Goal: Find specific page/section: Find specific page/section

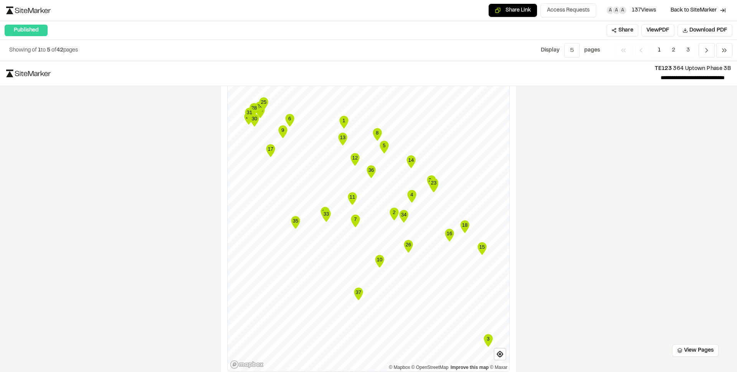
scroll to position [1305, 0]
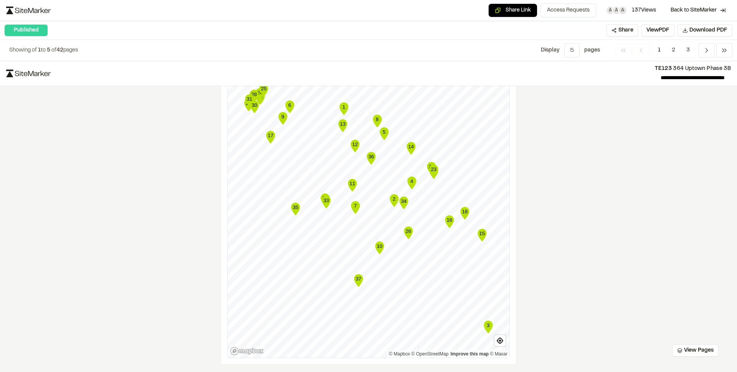
click at [112, 147] on div "**********" at bounding box center [368, 216] width 737 height 311
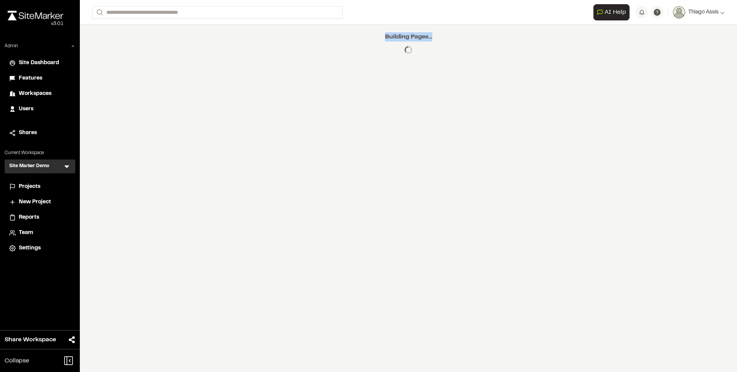
drag, startPoint x: 386, startPoint y: 37, endPoint x: 444, endPoint y: 39, distance: 57.6
click at [444, 39] on div "Building Pages..." at bounding box center [408, 43] width 657 height 37
copy p "Building Pages..."
click at [35, 63] on span "Site Dashboard" at bounding box center [39, 63] width 40 height 8
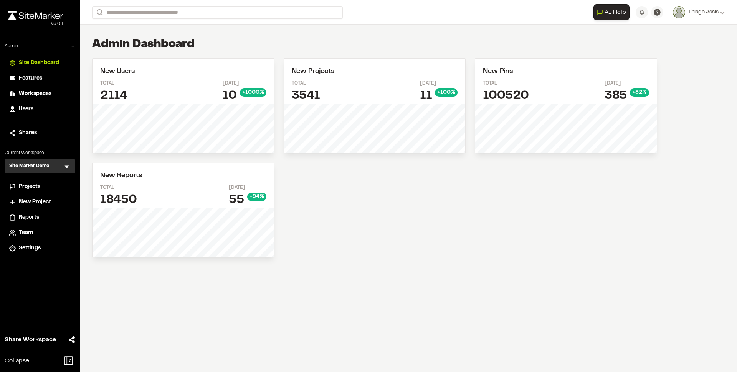
click at [35, 187] on span "Projects" at bounding box center [29, 186] width 21 height 8
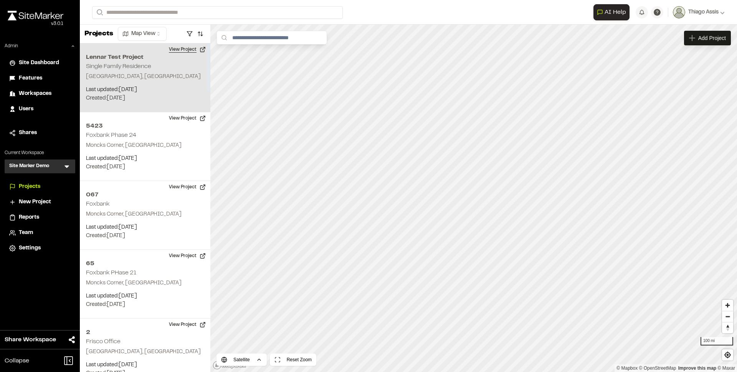
click at [180, 53] on button "View Project" at bounding box center [187, 49] width 46 height 12
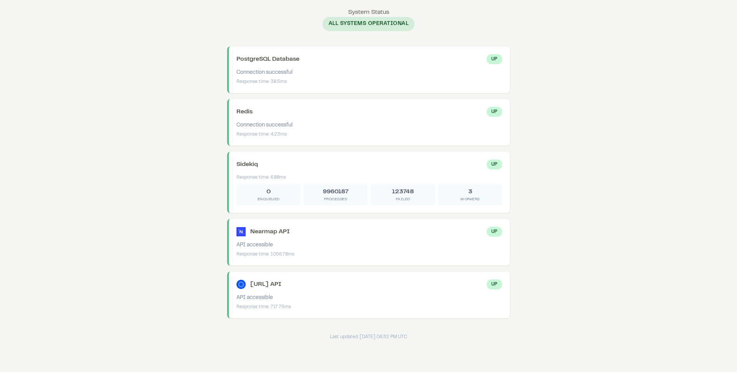
click at [184, 283] on body "System Status System Status All Systems Operational PostgreSQL Database Up Conn…" at bounding box center [368, 174] width 737 height 348
drag, startPoint x: 270, startPoint y: 305, endPoint x: 288, endPoint y: 306, distance: 17.3
click at [288, 306] on div "Response time: 717.75ms" at bounding box center [369, 306] width 266 height 7
drag, startPoint x: 288, startPoint y: 306, endPoint x: 266, endPoint y: 305, distance: 21.1
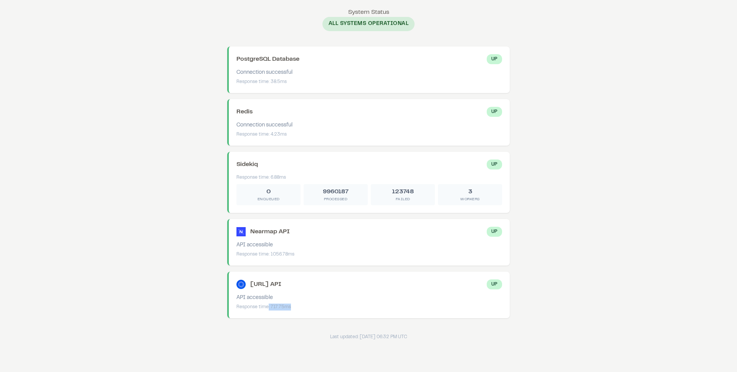
click at [266, 305] on div "Response time: 717.75ms" at bounding box center [369, 306] width 266 height 7
drag, startPoint x: 270, startPoint y: 305, endPoint x: 292, endPoint y: 307, distance: 21.6
click at [292, 307] on div "Response time: 717.75ms" at bounding box center [369, 306] width 266 height 7
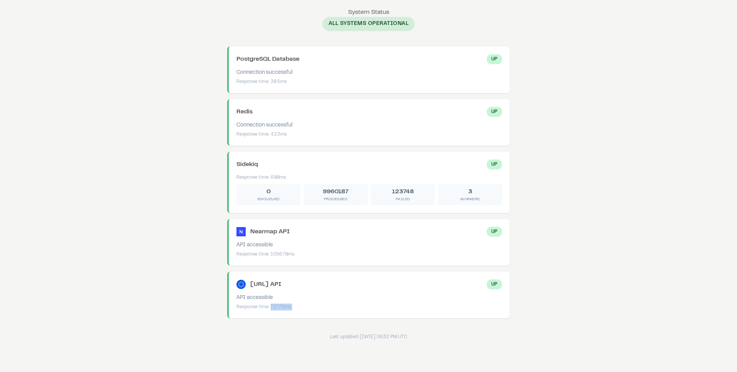
drag, startPoint x: 292, startPoint y: 307, endPoint x: 270, endPoint y: 306, distance: 21.9
click at [270, 306] on div "Response time: 717.75ms" at bounding box center [369, 306] width 266 height 7
click at [293, 298] on div "API accessible" at bounding box center [369, 298] width 266 height 8
drag, startPoint x: 492, startPoint y: 285, endPoint x: 502, endPoint y: 286, distance: 10.4
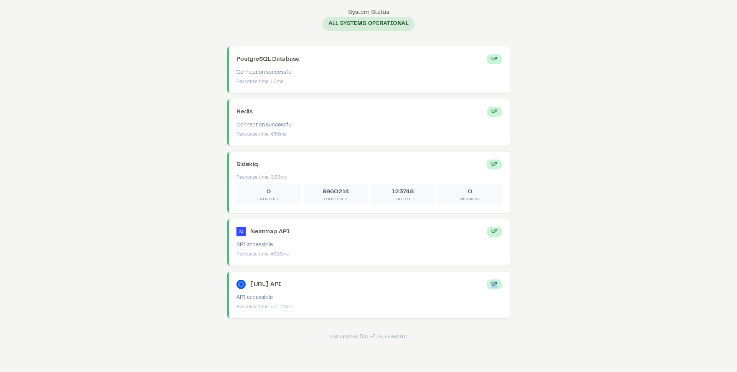
click at [502, 286] on div "Precip.ai API Up API accessible Response time: 531.72ms" at bounding box center [368, 294] width 283 height 46
drag, startPoint x: 502, startPoint y: 286, endPoint x: 494, endPoint y: 284, distance: 7.8
click at [501, 286] on div "Precip.ai API Up API accessible Response time: 531.72ms" at bounding box center [368, 294] width 283 height 46
drag, startPoint x: 253, startPoint y: 284, endPoint x: 304, endPoint y: 286, distance: 51.5
click at [304, 286] on div "Precip.ai API Up" at bounding box center [369, 284] width 266 height 10
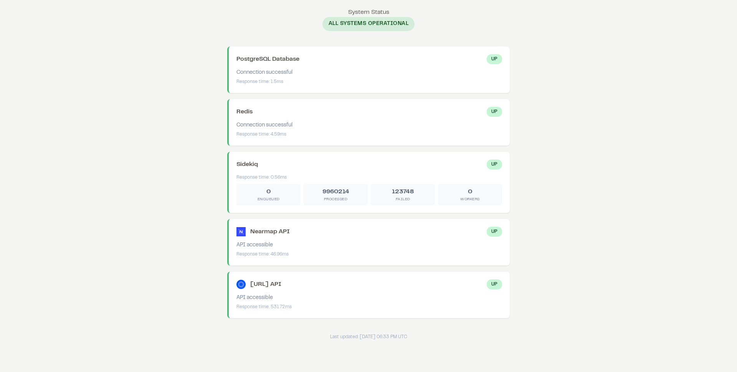
click at [304, 286] on div "Precip.ai API Up" at bounding box center [369, 284] width 266 height 10
click at [298, 309] on div "Response time: 531.72ms" at bounding box center [369, 306] width 266 height 7
click at [311, 307] on div "[URL] API Up API accessible Response time: 657.88ms" at bounding box center [368, 294] width 283 height 46
click at [311, 307] on div "Response time: 657.88ms" at bounding box center [369, 306] width 266 height 7
drag, startPoint x: 492, startPoint y: 235, endPoint x: 512, endPoint y: 237, distance: 20.4
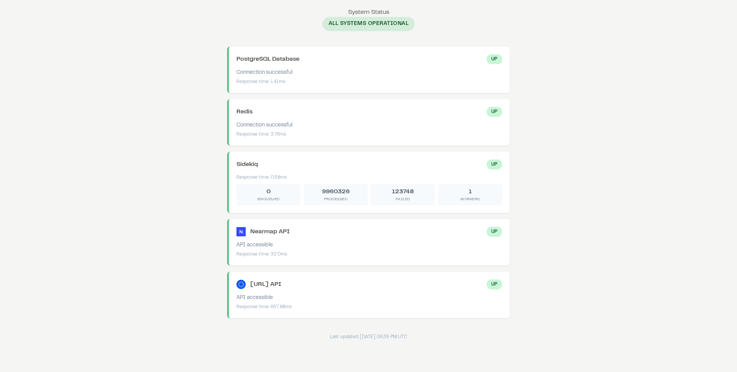
click at [512, 237] on div "System Status All Systems Operational PostgreSQL Database Up Connection success…" at bounding box center [368, 174] width 307 height 332
drag, startPoint x: 272, startPoint y: 253, endPoint x: 280, endPoint y: 256, distance: 8.6
click at [280, 256] on div "Response time: 32.0ms" at bounding box center [369, 254] width 266 height 7
drag, startPoint x: 280, startPoint y: 256, endPoint x: 249, endPoint y: 248, distance: 32.1
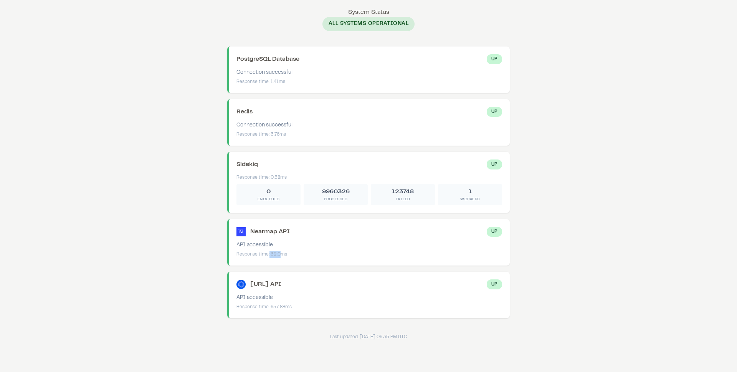
click at [249, 248] on div "Nearmap API Up API accessible Response time: 32.0ms" at bounding box center [368, 242] width 283 height 46
click at [249, 247] on div "API accessible" at bounding box center [369, 245] width 266 height 8
drag, startPoint x: 248, startPoint y: 247, endPoint x: 286, endPoint y: 254, distance: 38.3
click at [286, 254] on div "Nearmap API Up API accessible Response time: 32.0ms" at bounding box center [368, 242] width 283 height 46
click at [286, 254] on div "Response time: 32.0ms" at bounding box center [369, 254] width 266 height 7
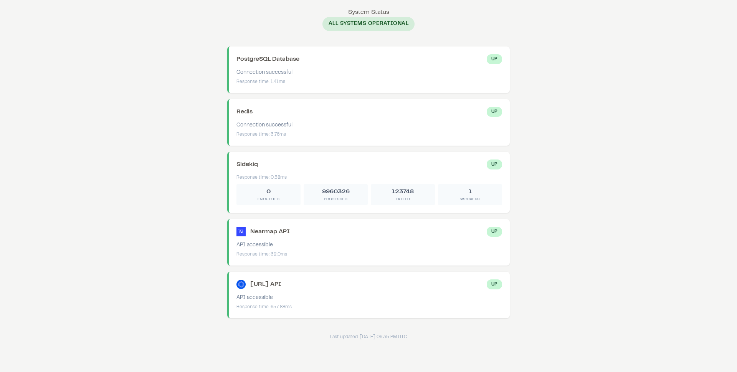
drag, startPoint x: 286, startPoint y: 254, endPoint x: 256, endPoint y: 248, distance: 30.2
click at [256, 248] on div "Nearmap API Up API accessible Response time: 32.0ms" at bounding box center [368, 242] width 283 height 46
click at [256, 248] on div "API accessible" at bounding box center [369, 245] width 266 height 8
click at [181, 220] on body "System Status System Status All Systems Operational PostgreSQL Database Up Conn…" at bounding box center [368, 174] width 737 height 348
click at [191, 226] on body "System Status System Status All Systems Operational PostgreSQL Database Up Conn…" at bounding box center [368, 174] width 737 height 348
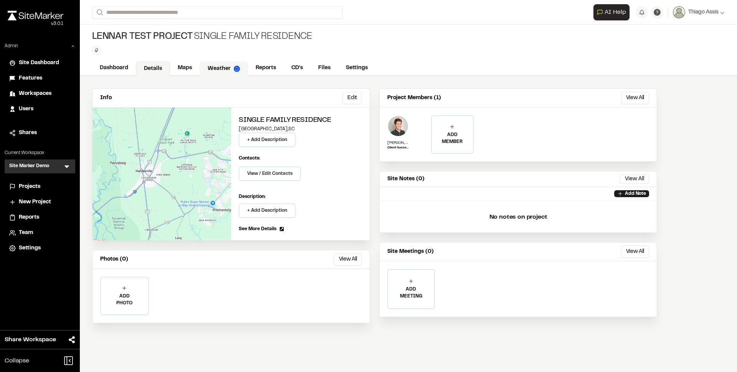
click at [220, 69] on link "Weather" at bounding box center [224, 68] width 48 height 15
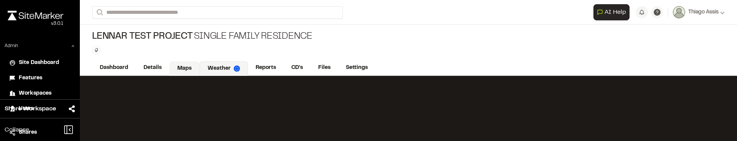
drag, startPoint x: 191, startPoint y: 67, endPoint x: 198, endPoint y: 68, distance: 6.5
click at [191, 67] on link "Maps" at bounding box center [184, 68] width 30 height 15
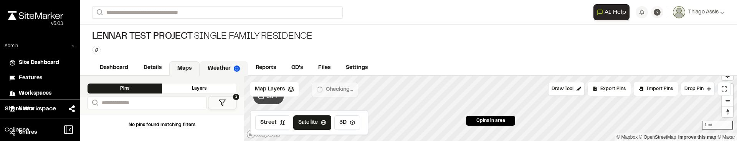
click at [221, 67] on link "Weather" at bounding box center [224, 68] width 48 height 15
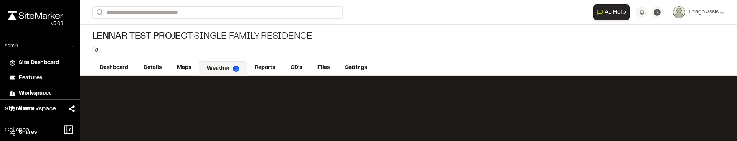
click at [280, 49] on div "Type Enter or comma to add tag." at bounding box center [202, 50] width 220 height 8
click at [112, 65] on link "Dashboard" at bounding box center [114, 68] width 45 height 15
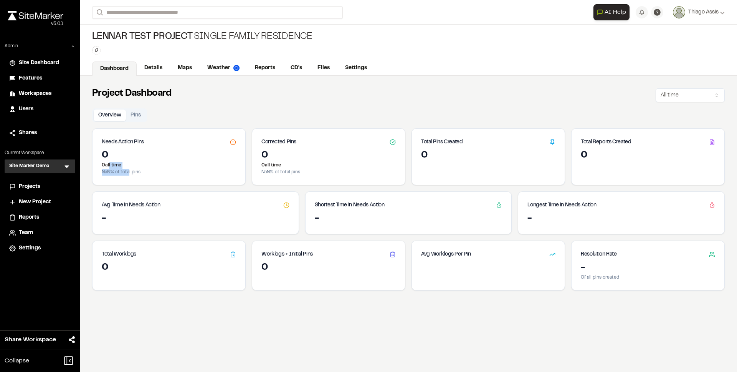
drag, startPoint x: 107, startPoint y: 166, endPoint x: 129, endPoint y: 172, distance: 22.2
click at [129, 172] on div "0 0 all time NaN % of total pins" at bounding box center [169, 166] width 153 height 35
click at [129, 172] on p "NaN % of total pins" at bounding box center [169, 172] width 134 height 7
drag, startPoint x: 129, startPoint y: 172, endPoint x: 97, endPoint y: 162, distance: 33.5
click at [97, 162] on div "0 0 all time NaN % of total pins" at bounding box center [169, 166] width 153 height 35
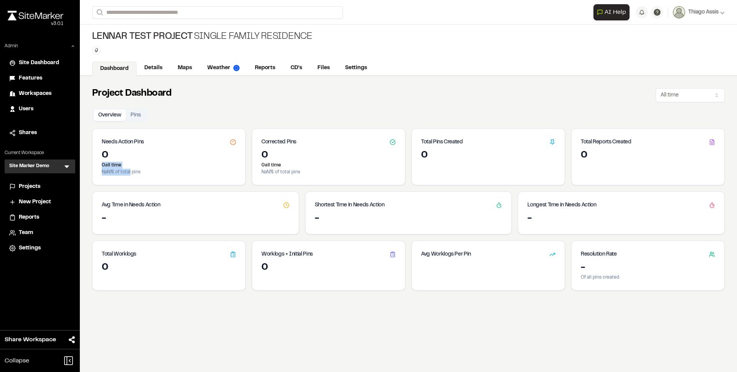
click at [97, 162] on div "0 0 all time NaN % of total pins" at bounding box center [169, 166] width 153 height 35
drag, startPoint x: 97, startPoint y: 162, endPoint x: 129, endPoint y: 174, distance: 33.9
click at [129, 174] on div "0 0 all time NaN % of total pins" at bounding box center [169, 166] width 153 height 35
click at [129, 174] on p "NaN % of total pins" at bounding box center [169, 172] width 134 height 7
drag, startPoint x: 129, startPoint y: 174, endPoint x: 103, endPoint y: 165, distance: 27.2
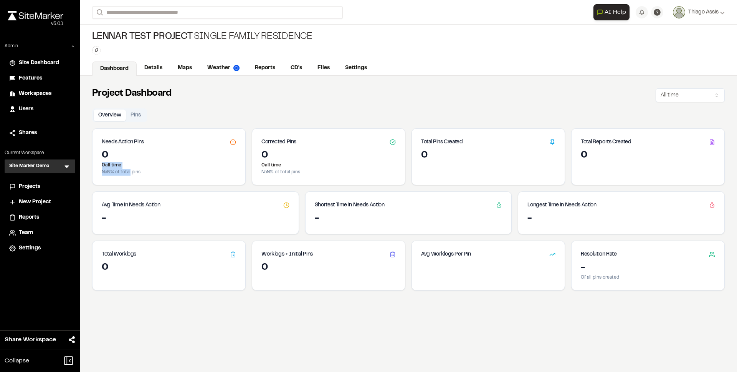
click at [103, 165] on div "0 0 all time NaN % of total pins" at bounding box center [169, 166] width 153 height 35
click at [103, 165] on p "0 all time" at bounding box center [169, 165] width 134 height 7
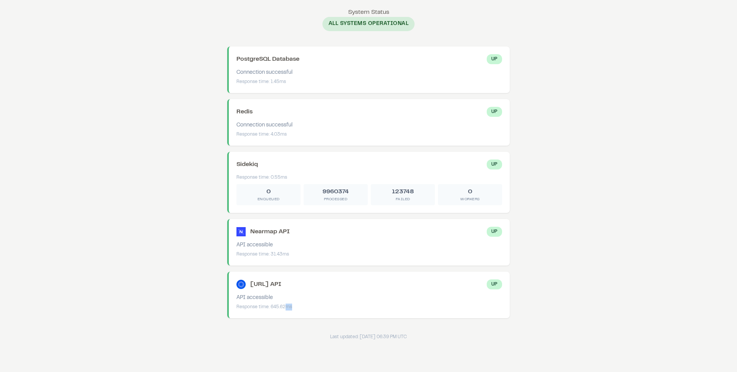
drag, startPoint x: 286, startPoint y: 307, endPoint x: 297, endPoint y: 309, distance: 11.8
click at [297, 309] on div "Response time: 645.62ms" at bounding box center [369, 306] width 266 height 7
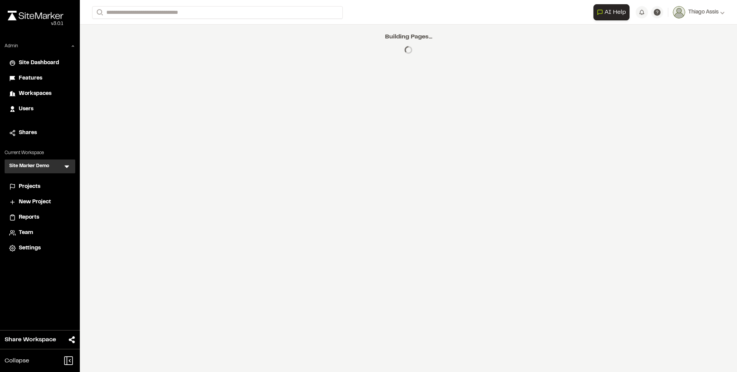
click at [38, 185] on span "Projects" at bounding box center [29, 186] width 21 height 8
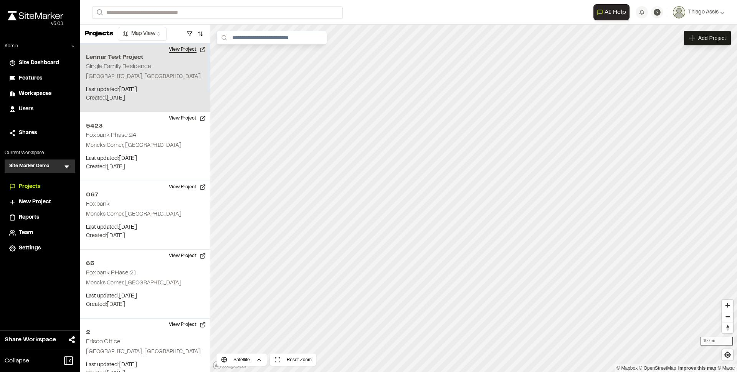
click at [186, 51] on button "View Project" at bounding box center [187, 49] width 46 height 12
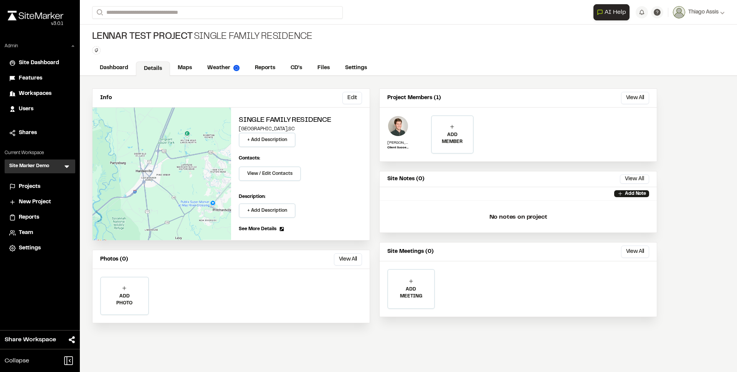
click at [47, 185] on div "Projects" at bounding box center [45, 186] width 52 height 8
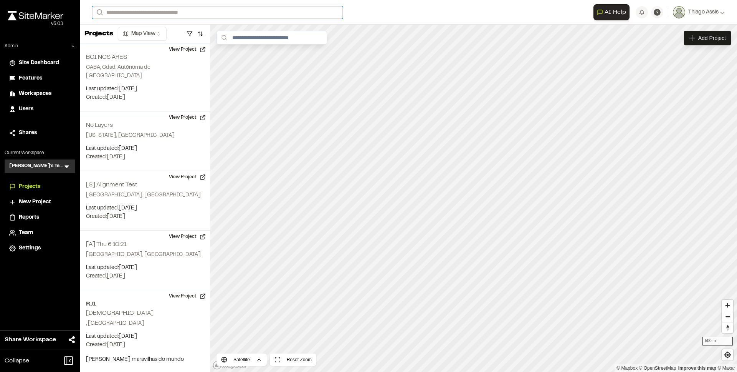
click at [161, 16] on input "Search" at bounding box center [217, 12] width 251 height 13
click at [42, 168] on h3 "[PERSON_NAME]'s Testing" at bounding box center [36, 166] width 54 height 8
click at [65, 166] on icon at bounding box center [66, 166] width 5 height 3
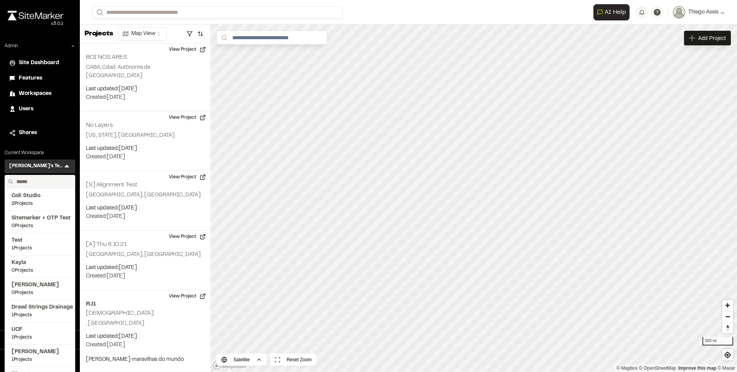
click at [41, 185] on input "text" at bounding box center [42, 181] width 58 height 13
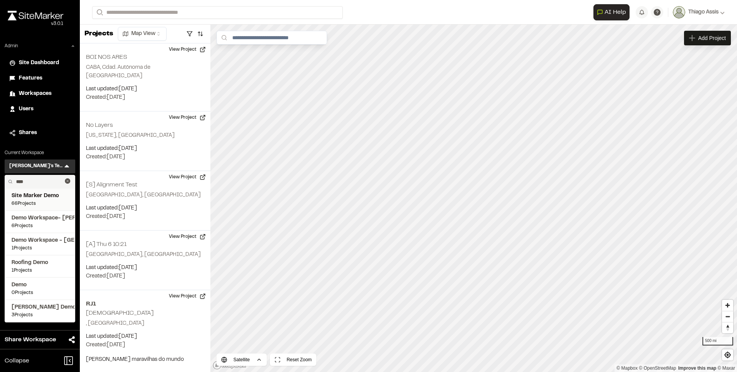
type input "****"
click at [38, 200] on span "Site Marker Demo" at bounding box center [40, 196] width 57 height 8
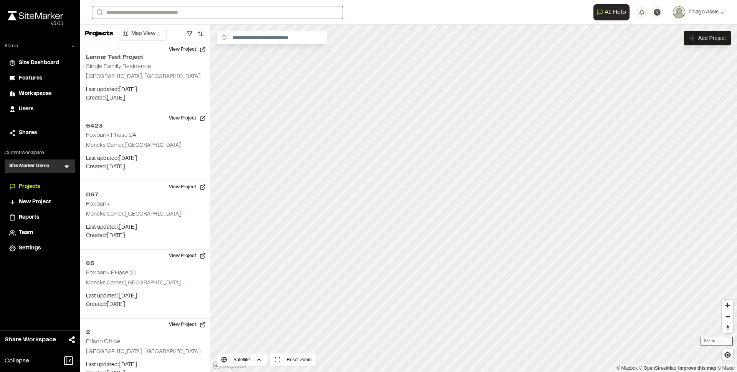
click at [149, 18] on input "Search" at bounding box center [217, 12] width 251 height 13
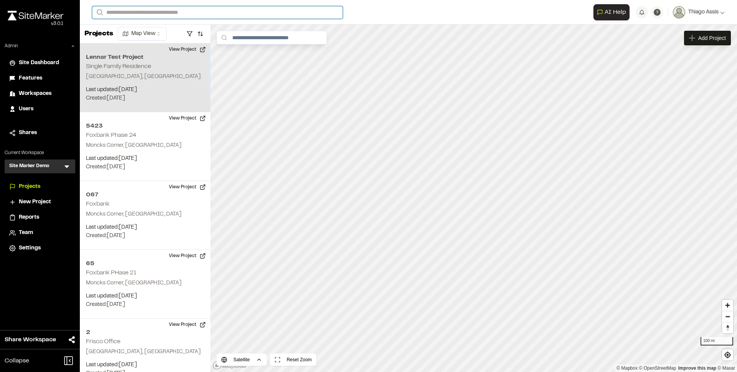
paste input "**********"
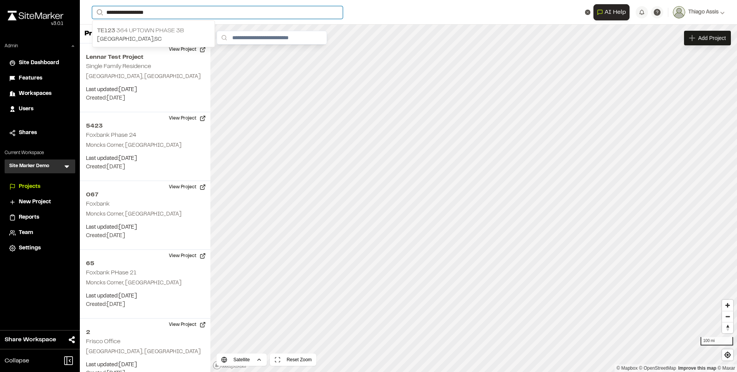
type input "**********"
click at [162, 31] on p "TE123 364 Uptown Phase 3B" at bounding box center [153, 30] width 113 height 9
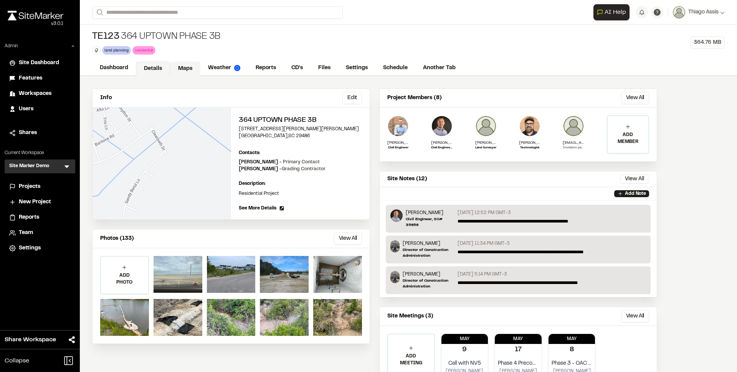
click at [183, 68] on link "Maps" at bounding box center [185, 68] width 30 height 15
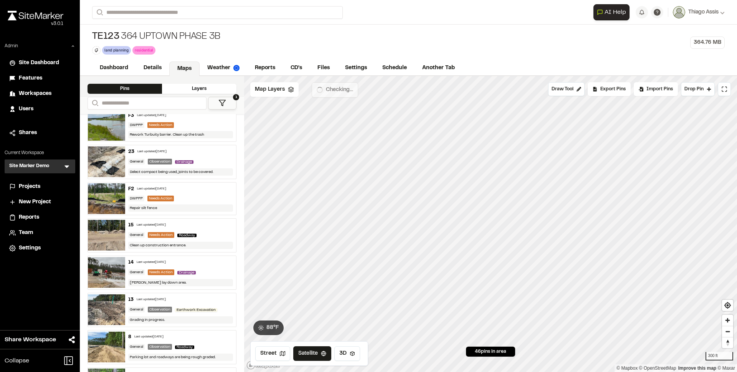
scroll to position [1466, 0]
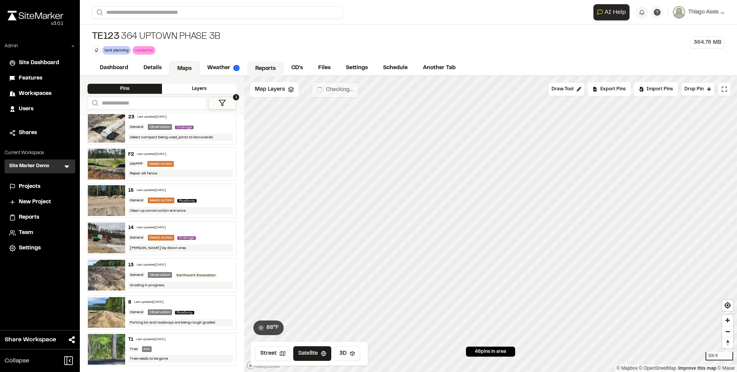
click at [267, 69] on link "Reports" at bounding box center [265, 68] width 36 height 15
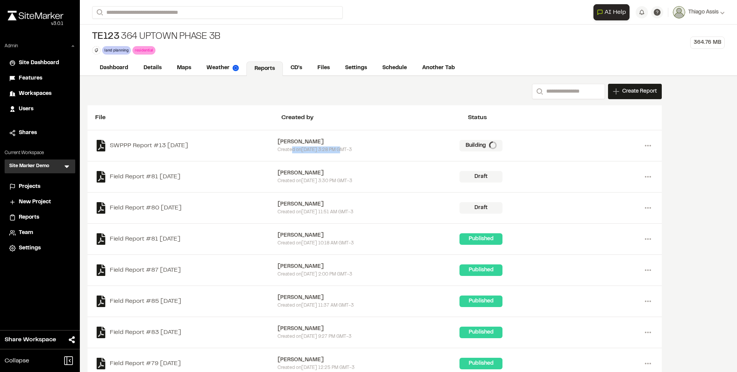
drag, startPoint x: 302, startPoint y: 150, endPoint x: 333, endPoint y: 150, distance: 31.1
click at [333, 150] on div "Created [DATE][DATE] 3:28 PM GMT-3" at bounding box center [369, 149] width 182 height 7
drag, startPoint x: 333, startPoint y: 150, endPoint x: 301, endPoint y: 147, distance: 31.9
click at [301, 147] on div "Created [DATE][DATE] 3:28 PM GMT-3" at bounding box center [369, 149] width 182 height 7
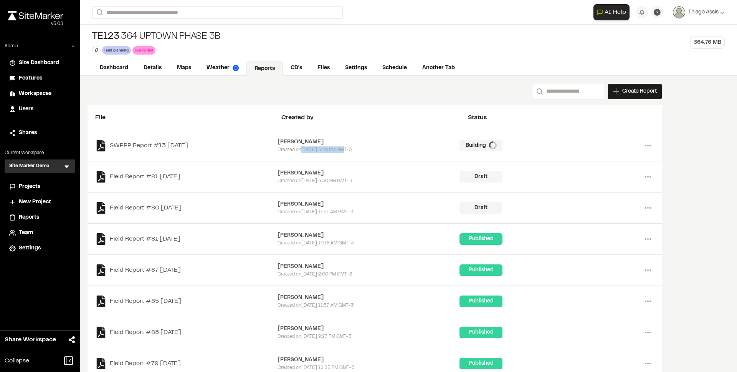
click at [301, 147] on div "Created [DATE][DATE] 3:28 PM GMT-3" at bounding box center [369, 149] width 182 height 7
drag, startPoint x: 301, startPoint y: 147, endPoint x: 335, endPoint y: 149, distance: 33.8
click at [335, 149] on div "Created [DATE][DATE] 3:28 PM GMT-3" at bounding box center [369, 149] width 182 height 7
click at [309, 141] on div "[PERSON_NAME]" at bounding box center [369, 142] width 182 height 8
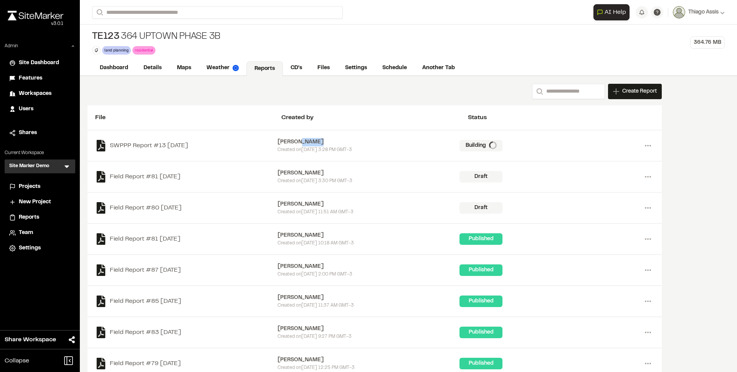
click at [309, 141] on div "[PERSON_NAME]" at bounding box center [369, 142] width 182 height 8
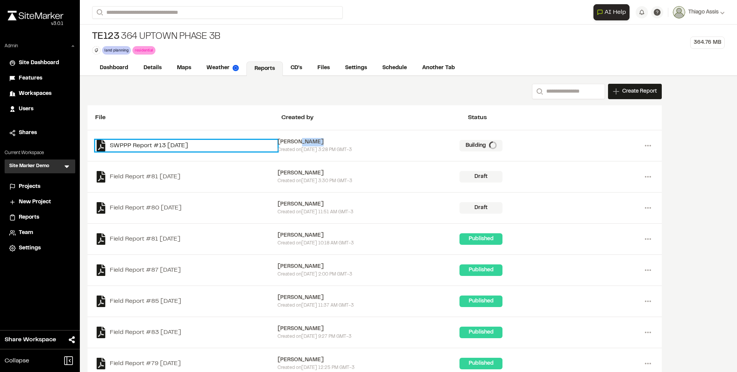
click at [159, 145] on link "SWPPP Report #13 [DATE]" at bounding box center [186, 146] width 182 height 12
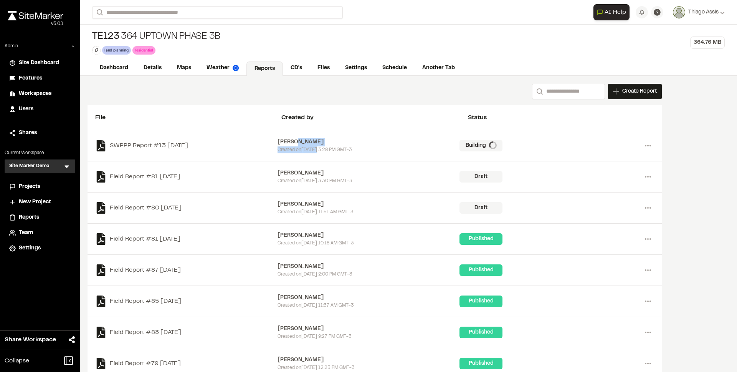
drag, startPoint x: 295, startPoint y: 144, endPoint x: 313, endPoint y: 152, distance: 19.3
click at [313, 152] on div "[PERSON_NAME] Created [DATE][DATE] 3:28 PM GMT-3" at bounding box center [369, 145] width 182 height 15
click at [313, 152] on div "Created [DATE][DATE] 3:28 PM GMT-3" at bounding box center [369, 149] width 182 height 7
drag, startPoint x: 469, startPoint y: 176, endPoint x: 495, endPoint y: 176, distance: 25.7
click at [495, 176] on div "Draft" at bounding box center [480, 177] width 43 height 12
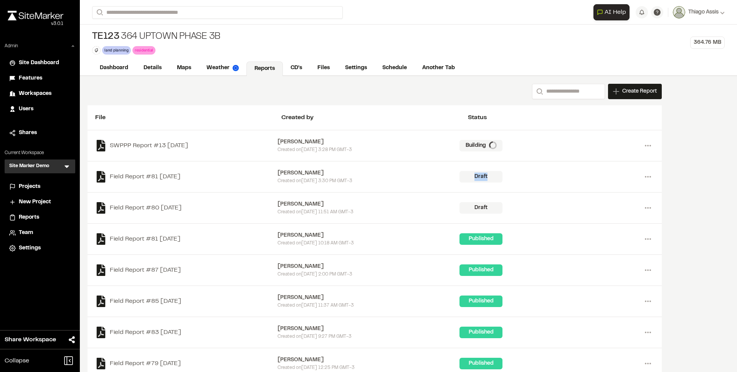
click at [495, 176] on div "Draft" at bounding box center [480, 177] width 43 height 12
drag, startPoint x: 495, startPoint y: 176, endPoint x: 458, endPoint y: 171, distance: 37.9
click at [458, 171] on div "Field Report #81 [DATE] [PERSON_NAME] Created [DATE][DATE] 3:30 PM GMT-3 Draft …" at bounding box center [374, 176] width 559 height 15
click at [458, 171] on div "[PERSON_NAME]" at bounding box center [369, 173] width 182 height 8
click at [654, 140] on div "SWPPP Report #13 [DATE] [PERSON_NAME] Created [DATE][DATE] 3:28 PM GMT-3 Buildi…" at bounding box center [375, 145] width 574 height 31
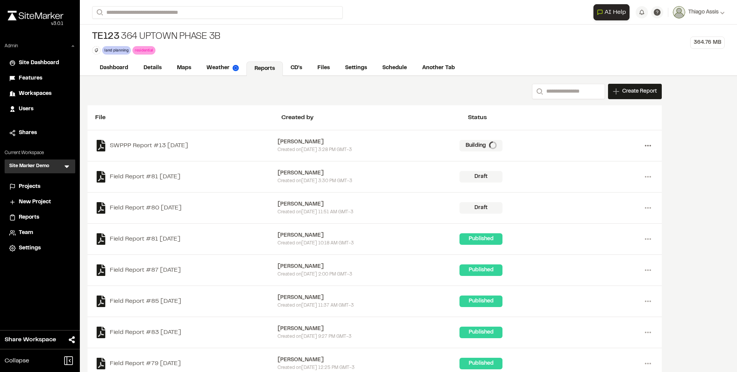
click at [651, 143] on icon at bounding box center [648, 145] width 12 height 12
click at [552, 134] on div "SWPPP Report #13 [DATE] [PERSON_NAME] Created [DATE][DATE] 3:28 PM GMT-3 Buildi…" at bounding box center [375, 145] width 574 height 31
drag, startPoint x: 317, startPoint y: 145, endPoint x: 304, endPoint y: 142, distance: 12.9
click at [304, 142] on div "[PERSON_NAME] Created [DATE][DATE] 3:28 PM GMT-3" at bounding box center [369, 145] width 182 height 15
click at [304, 142] on div "[PERSON_NAME]" at bounding box center [369, 142] width 182 height 8
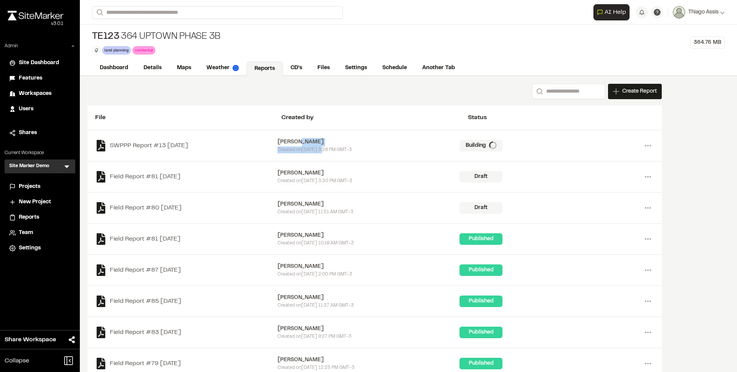
drag, startPoint x: 304, startPoint y: 142, endPoint x: 317, endPoint y: 151, distance: 16.0
click at [317, 151] on div "[PERSON_NAME] Created [DATE][DATE] 3:28 PM GMT-3" at bounding box center [369, 145] width 182 height 15
click at [317, 151] on div "Created [DATE][DATE] 3:28 PM GMT-3" at bounding box center [369, 149] width 182 height 7
click at [286, 142] on div "[PERSON_NAME] Created [DATE][DATE] 3:28 PM GMT-3" at bounding box center [369, 145] width 182 height 15
click at [286, 142] on div "[PERSON_NAME]" at bounding box center [369, 142] width 182 height 8
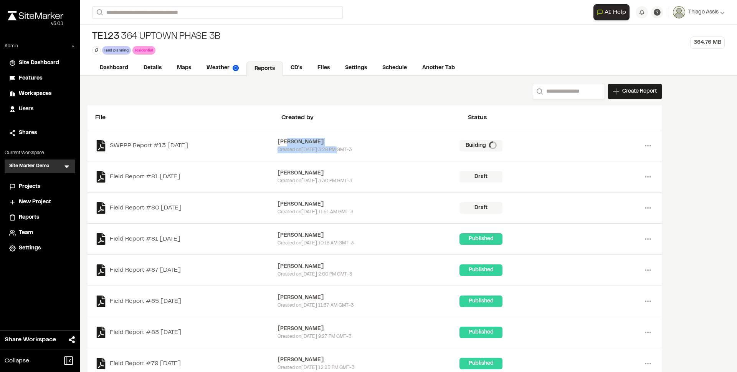
drag, startPoint x: 285, startPoint y: 141, endPoint x: 330, endPoint y: 152, distance: 46.2
click at [330, 152] on div "[PERSON_NAME] Created [DATE][DATE] 3:28 PM GMT-3" at bounding box center [369, 145] width 182 height 15
click at [330, 152] on div "Created [DATE][DATE] 3:28 PM GMT-3" at bounding box center [369, 149] width 182 height 7
drag, startPoint x: 310, startPoint y: 146, endPoint x: 285, endPoint y: 140, distance: 25.2
click at [285, 140] on div "[PERSON_NAME] Created [DATE][DATE] 3:28 PM GMT-3" at bounding box center [369, 145] width 182 height 15
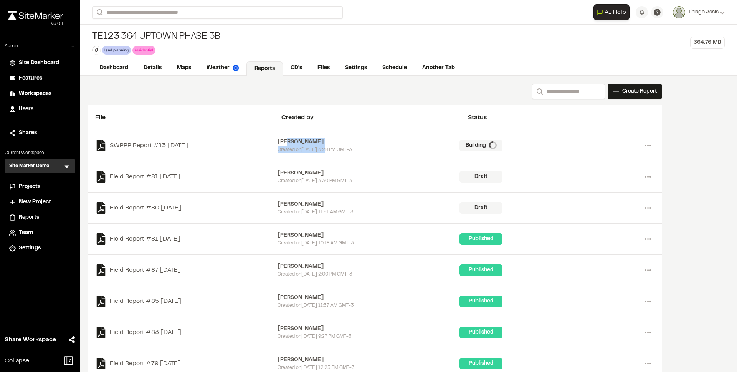
click at [285, 140] on div "[PERSON_NAME]" at bounding box center [369, 142] width 182 height 8
drag, startPoint x: 285, startPoint y: 140, endPoint x: 312, endPoint y: 153, distance: 29.7
click at [312, 153] on div "[PERSON_NAME] Created [DATE][DATE] 3:28 PM GMT-3" at bounding box center [369, 145] width 182 height 15
click at [312, 153] on div "Created [DATE][DATE] 3:28 PM GMT-3" at bounding box center [369, 149] width 182 height 7
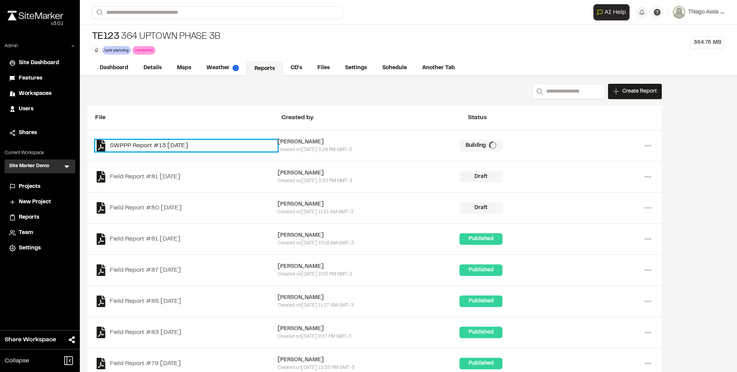
click at [165, 148] on link "SWPPP Report #13 [DATE]" at bounding box center [186, 146] width 182 height 12
